Goal: Information Seeking & Learning: Learn about a topic

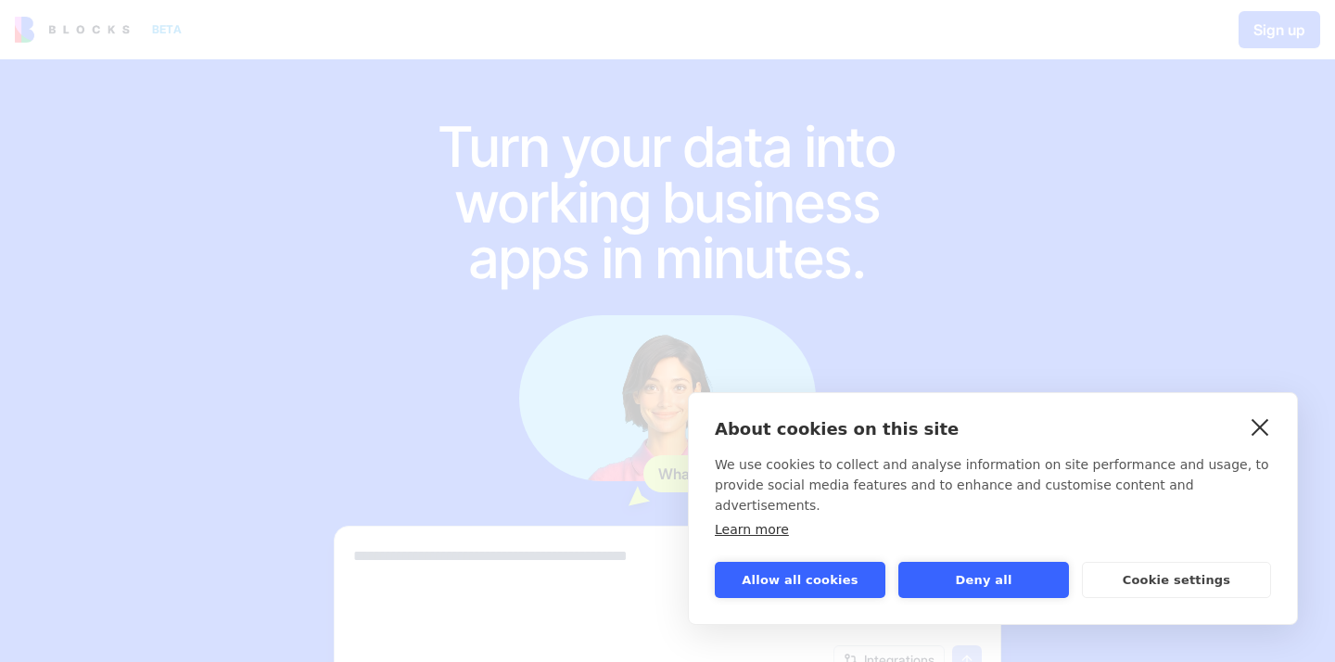
click at [1257, 441] on link "close" at bounding box center [1260, 427] width 29 height 30
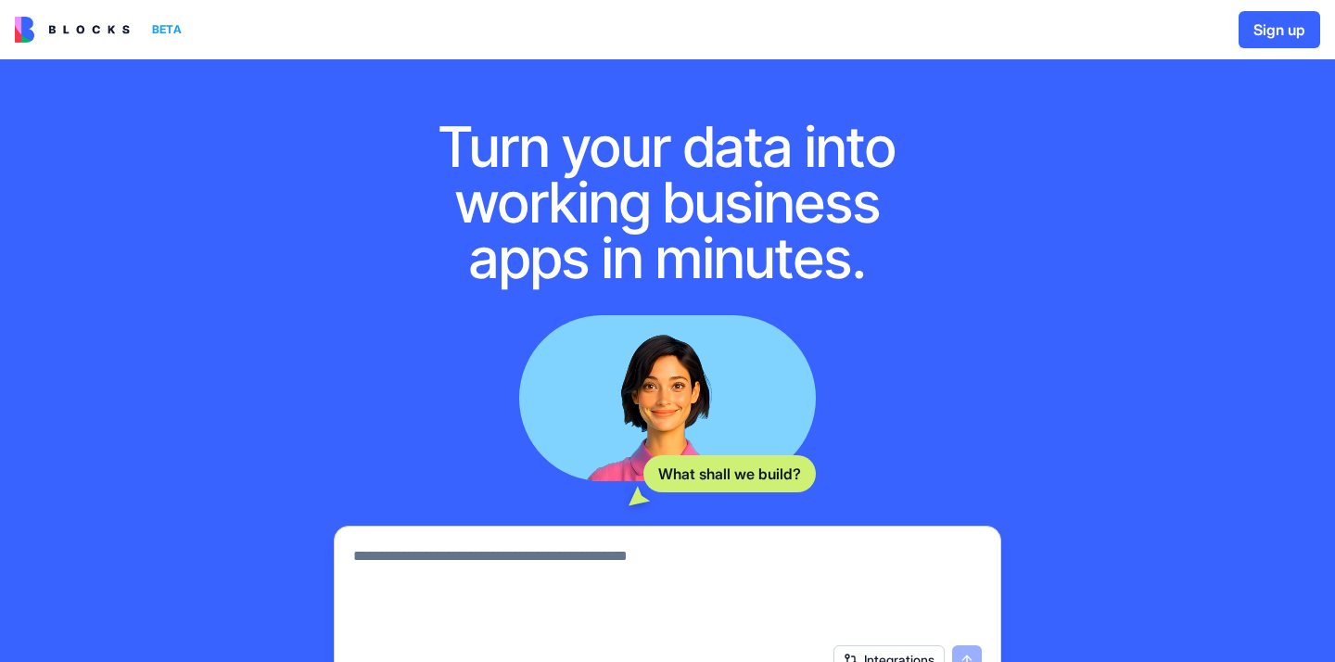
scroll to position [259, 0]
